Goal: Task Accomplishment & Management: Complete application form

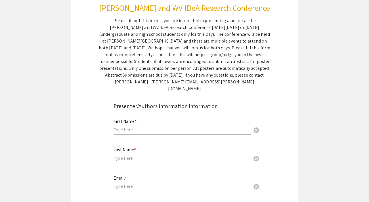
scroll to position [116, 0]
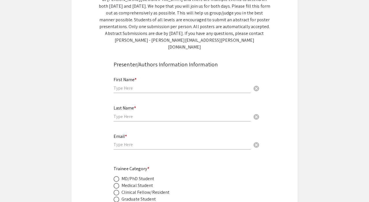
click at [153, 85] on input "text" at bounding box center [181, 88] width 137 height 6
type input "[PERSON_NAME]"
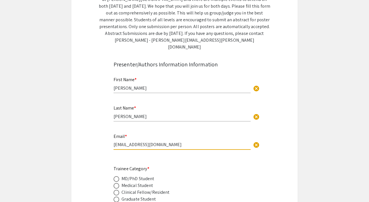
drag, startPoint x: 160, startPoint y: 139, endPoint x: 112, endPoint y: 137, distance: 47.4
click at [112, 137] on div "Email * [EMAIL_ADDRESS][DOMAIN_NAME] cancel This field is required." at bounding box center [184, 145] width 150 height 24
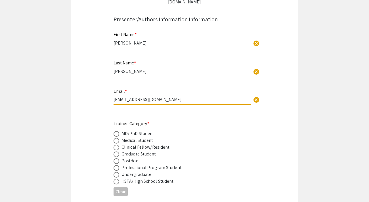
scroll to position [162, 0]
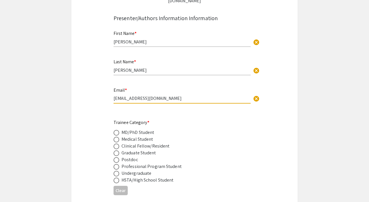
type input "[EMAIL_ADDRESS][DOMAIN_NAME]"
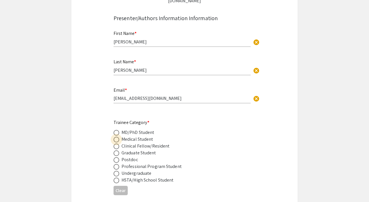
click at [118, 137] on span at bounding box center [116, 140] width 6 height 6
click at [118, 137] on input "radio" at bounding box center [116, 140] width 6 height 6
radio input "true"
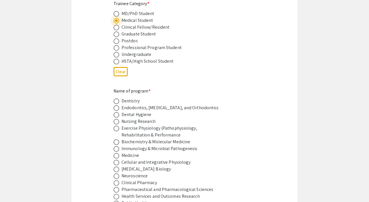
scroll to position [284, 0]
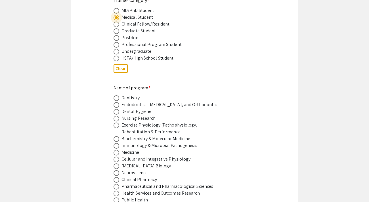
click at [116, 150] on span at bounding box center [116, 153] width 6 height 6
click at [116, 150] on input "radio" at bounding box center [116, 153] width 6 height 6
radio input "true"
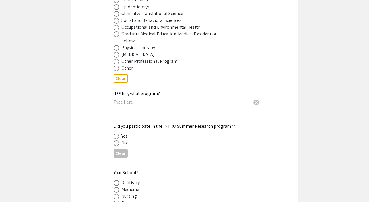
scroll to position [484, 0]
click at [116, 133] on span at bounding box center [116, 136] width 6 height 6
click at [116, 133] on input "radio" at bounding box center [116, 136] width 6 height 6
radio input "true"
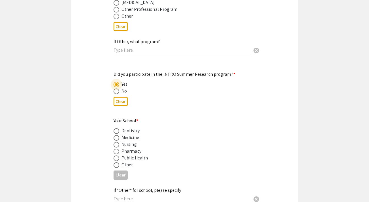
scroll to position [537, 0]
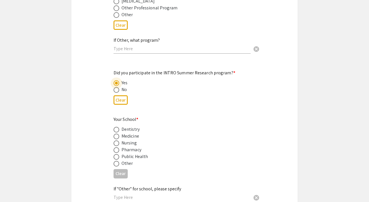
click at [117, 134] on span at bounding box center [116, 137] width 6 height 6
click at [117, 134] on input "radio" at bounding box center [116, 137] width 6 height 6
radio input "true"
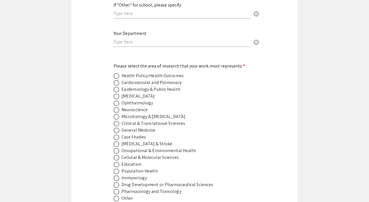
scroll to position [723, 0]
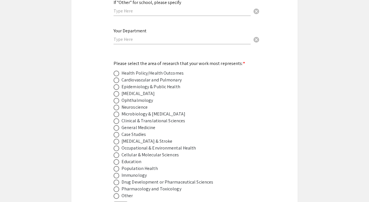
click at [117, 118] on span at bounding box center [116, 121] width 6 height 6
click at [117, 118] on input "radio" at bounding box center [116, 121] width 6 height 6
radio input "true"
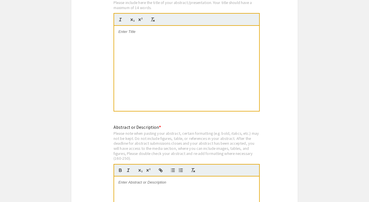
scroll to position [1062, 0]
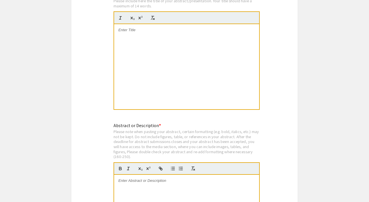
click at [167, 80] on div at bounding box center [186, 66] width 145 height 85
paste div
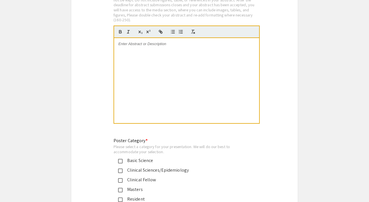
scroll to position [1175, 0]
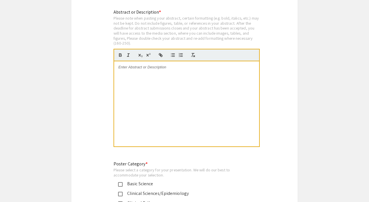
click at [159, 93] on div at bounding box center [186, 103] width 145 height 85
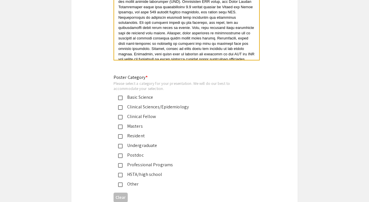
scroll to position [1263, 0]
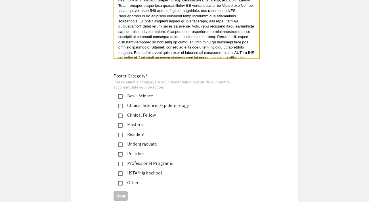
click at [120, 162] on mat-pseudo-checkbox at bounding box center [120, 164] width 5 height 5
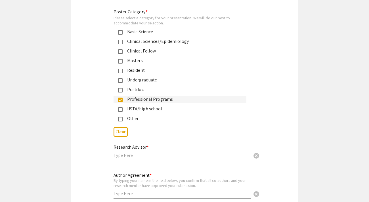
scroll to position [1353, 0]
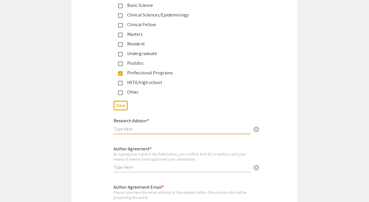
click at [147, 127] on input "text" at bounding box center [181, 129] width 137 height 6
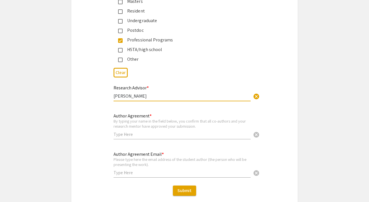
scroll to position [1387, 0]
type input "[PERSON_NAME]"
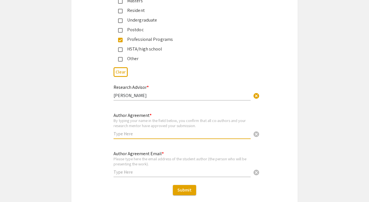
click at [191, 132] on input "text" at bounding box center [181, 134] width 137 height 6
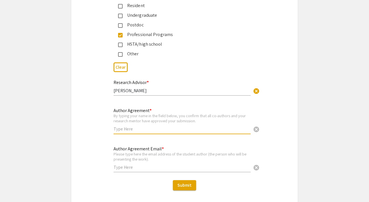
scroll to position [1393, 0]
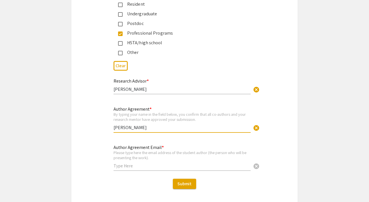
type input "[PERSON_NAME]"
click at [144, 163] on input "text" at bounding box center [181, 166] width 137 height 6
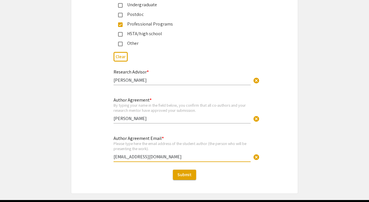
scroll to position [1420, 0]
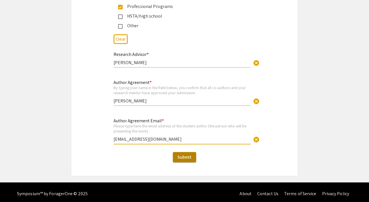
type input "[EMAIL_ADDRESS][DOMAIN_NAME]"
click at [184, 155] on span "Submit" at bounding box center [184, 157] width 14 height 6
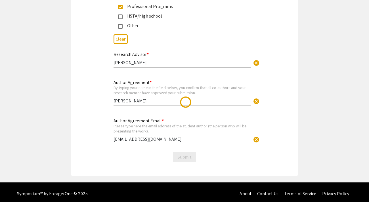
scroll to position [0, 0]
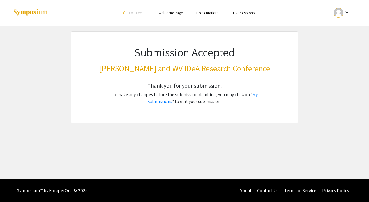
click at [136, 167] on div "Skip navigation arrow_back_ios Exit Event Welcome Page Presentations Live Sessi…" at bounding box center [184, 89] width 369 height 179
